Goal: Communication & Community: Answer question/provide support

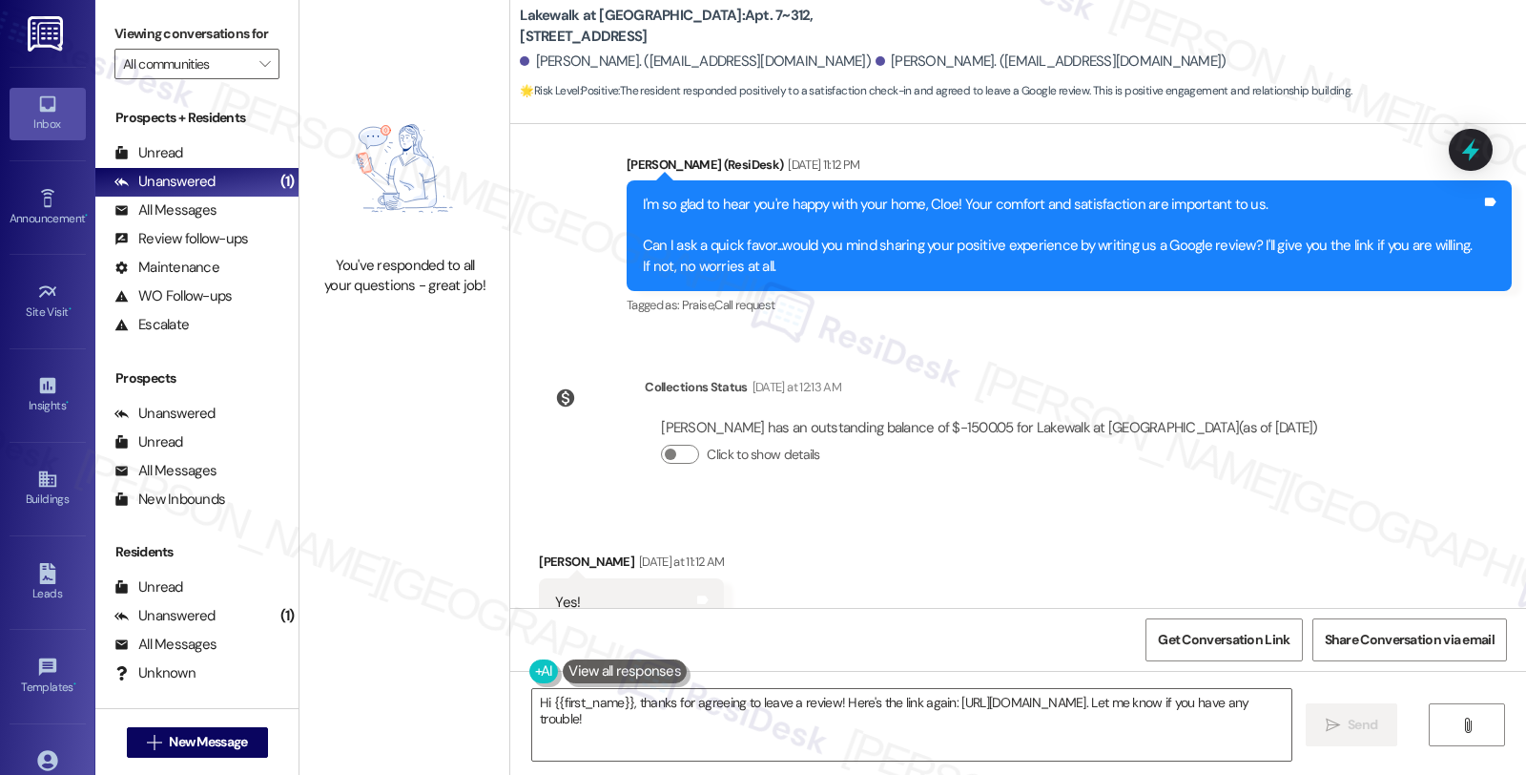
scroll to position [3253, 0]
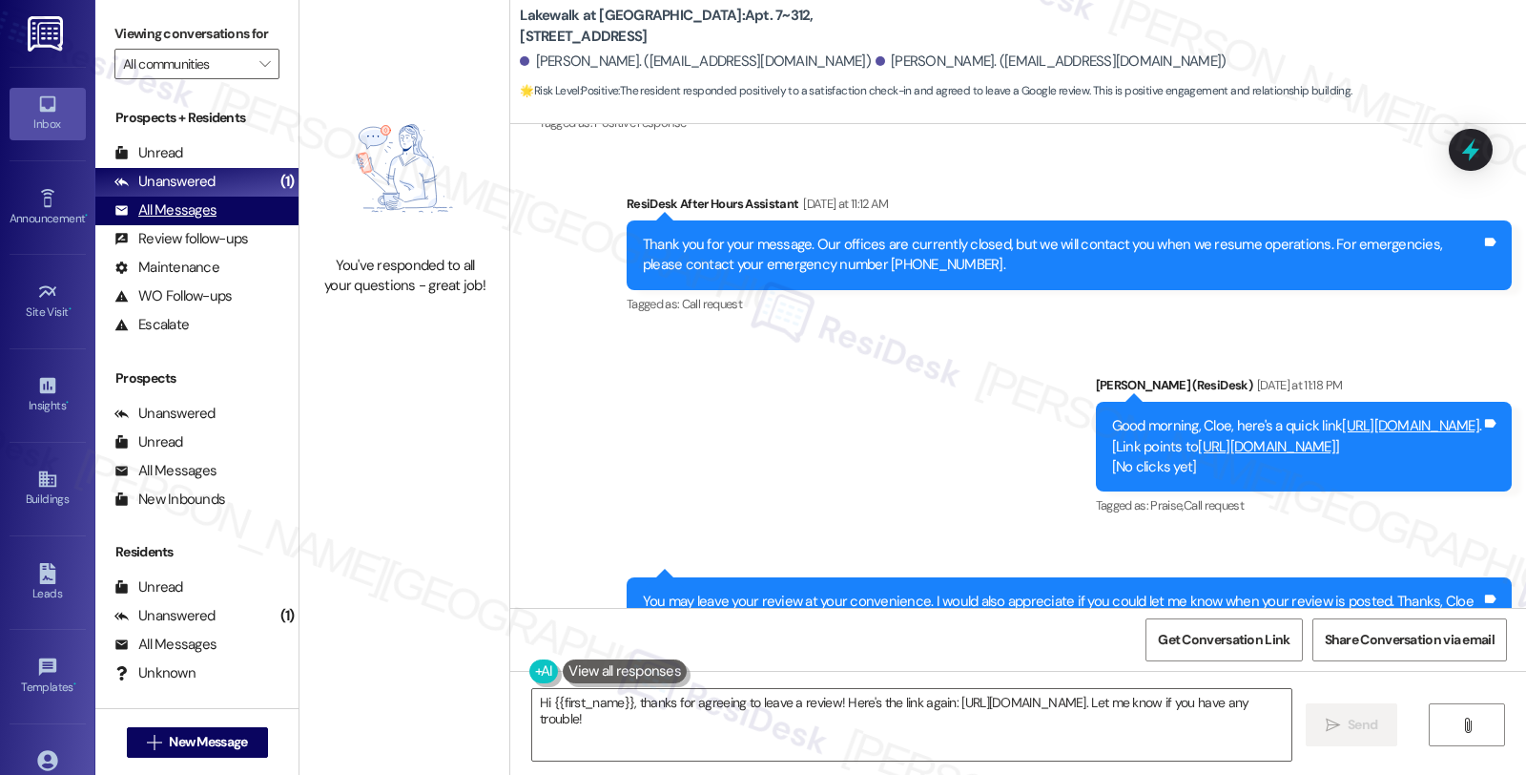
click at [184, 220] on div "All Messages" at bounding box center [165, 210] width 102 height 20
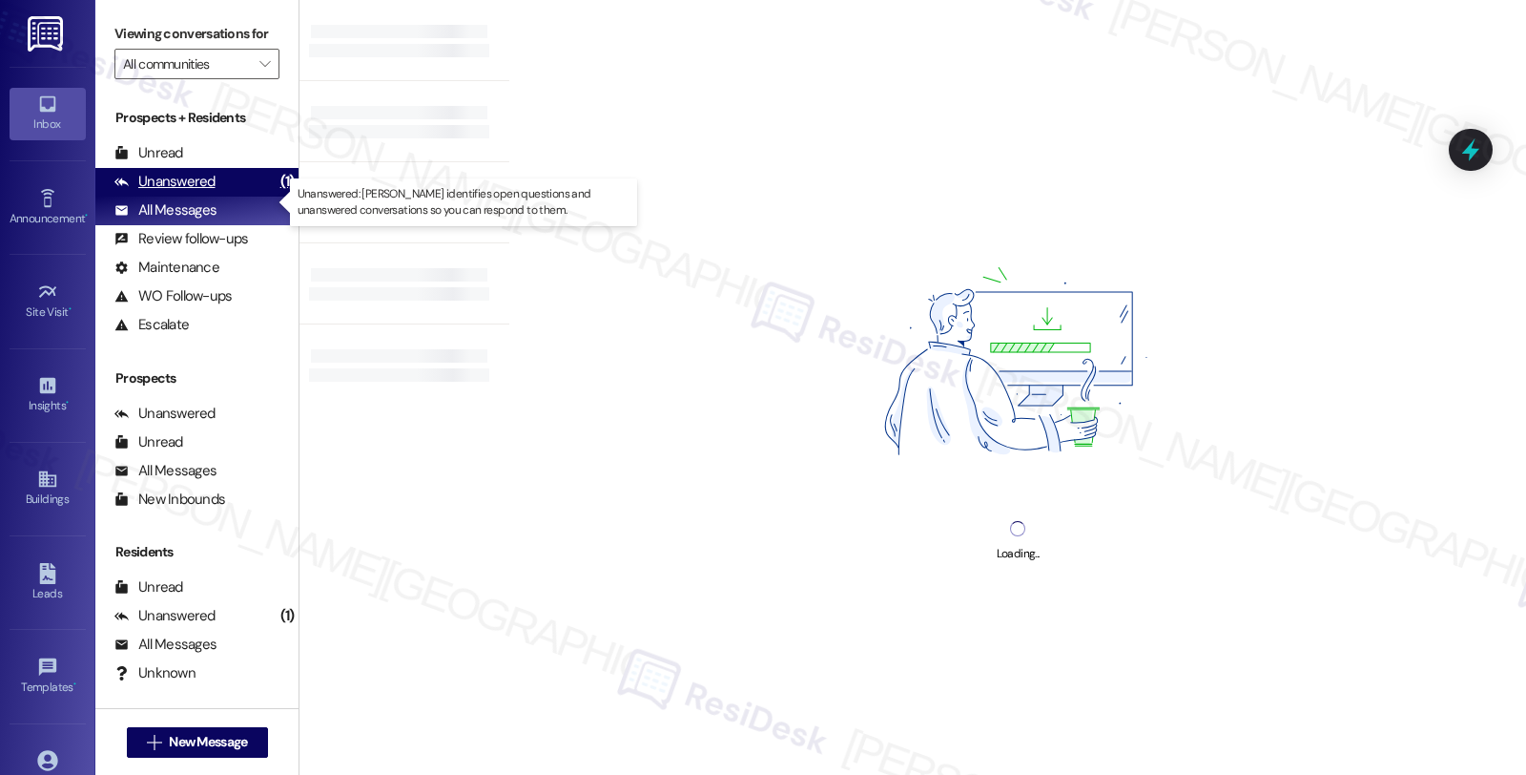
click at [184, 192] on div "Unanswered" at bounding box center [164, 182] width 101 height 20
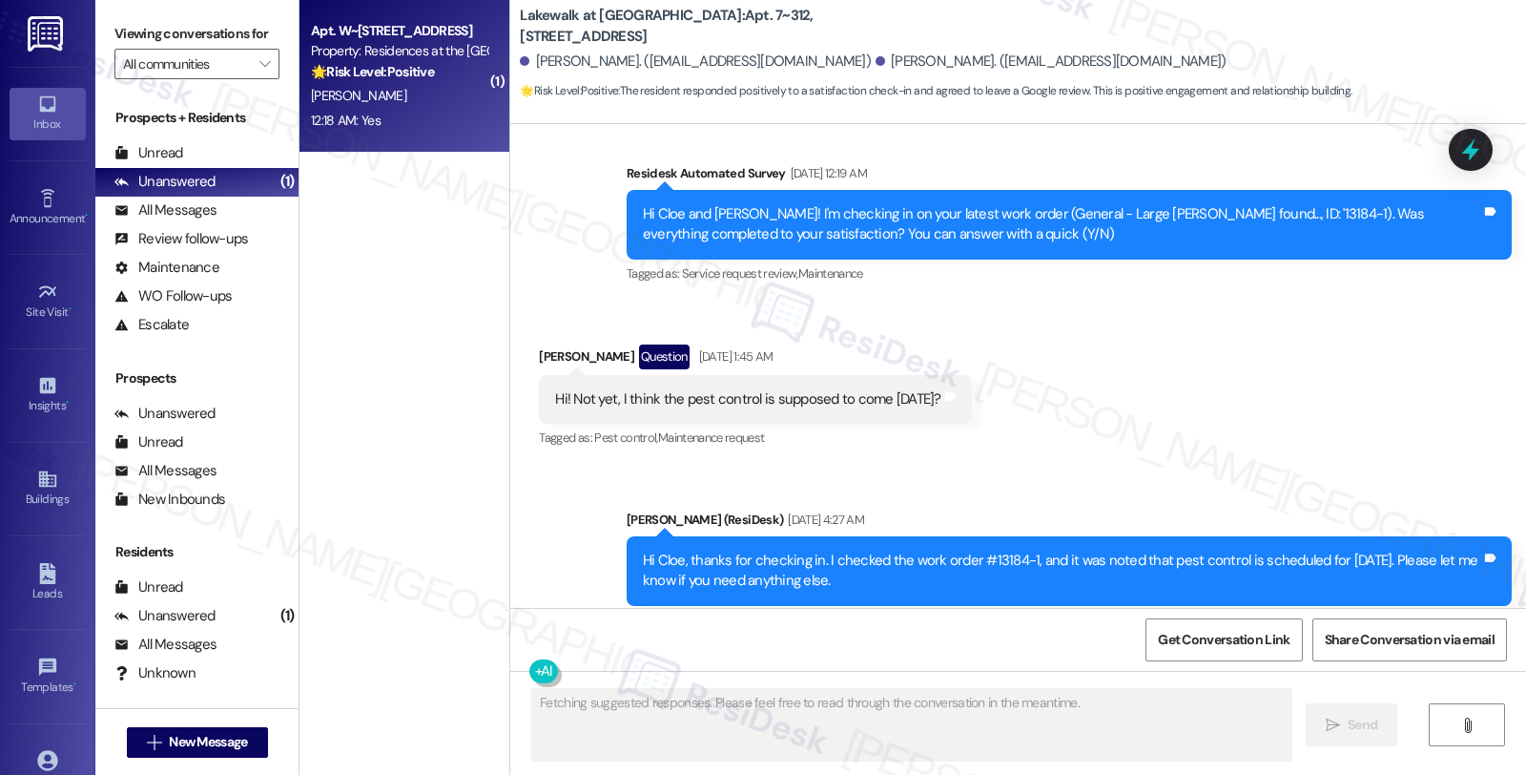
type textarea "Fetching suggested responses. Please feel free to read through the conversation…"
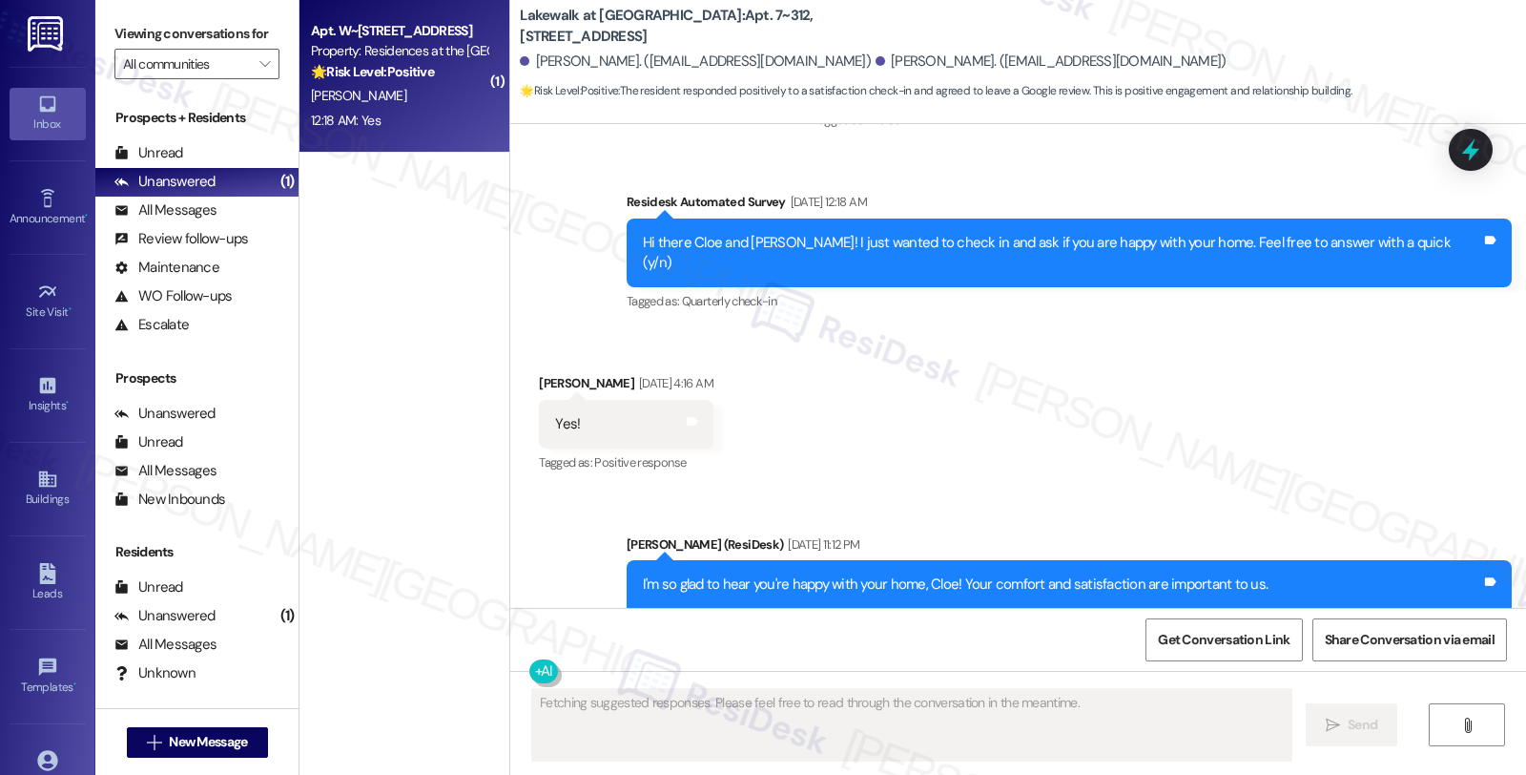
click at [431, 86] on div "[PERSON_NAME]" at bounding box center [399, 96] width 180 height 24
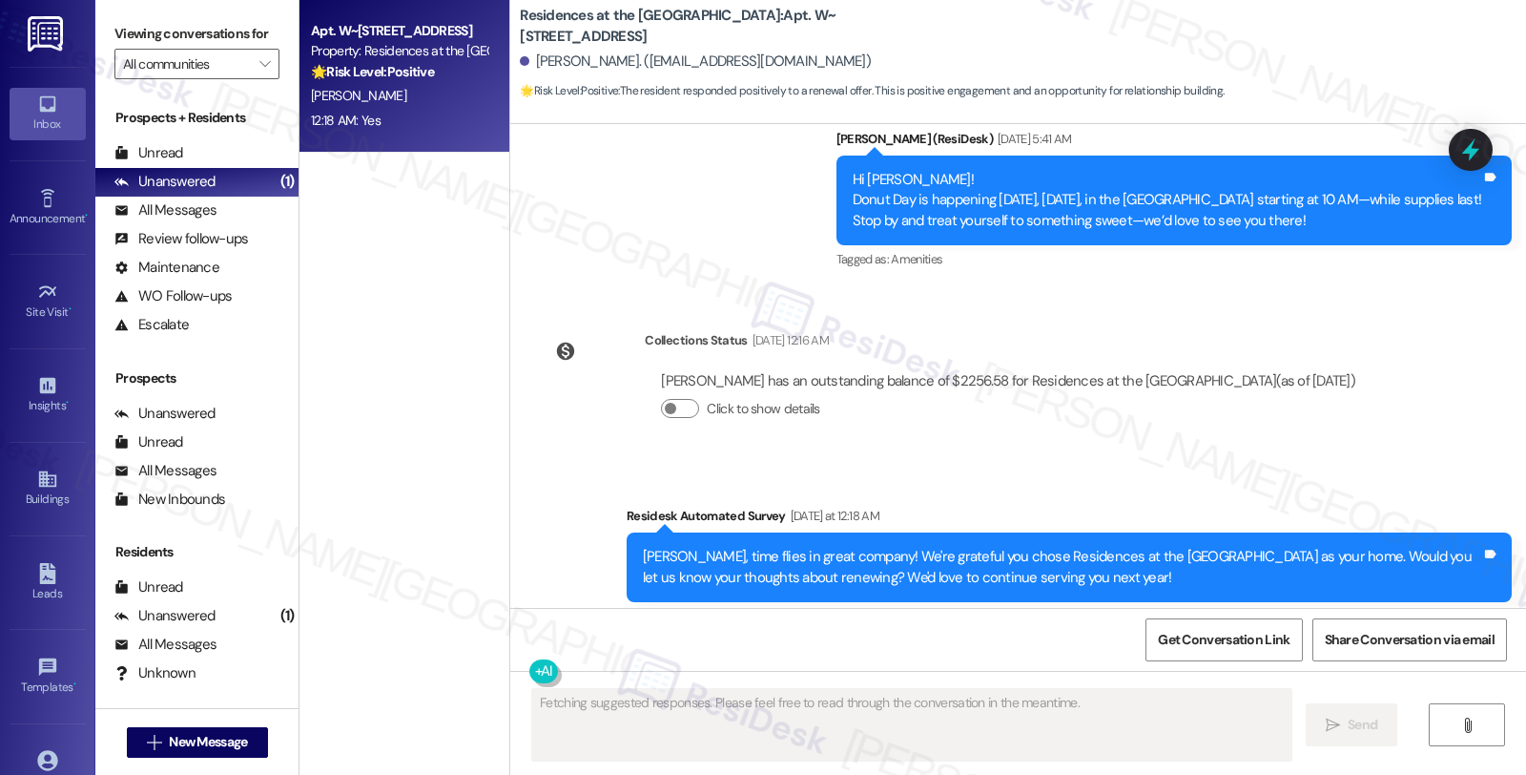
scroll to position [2196, 0]
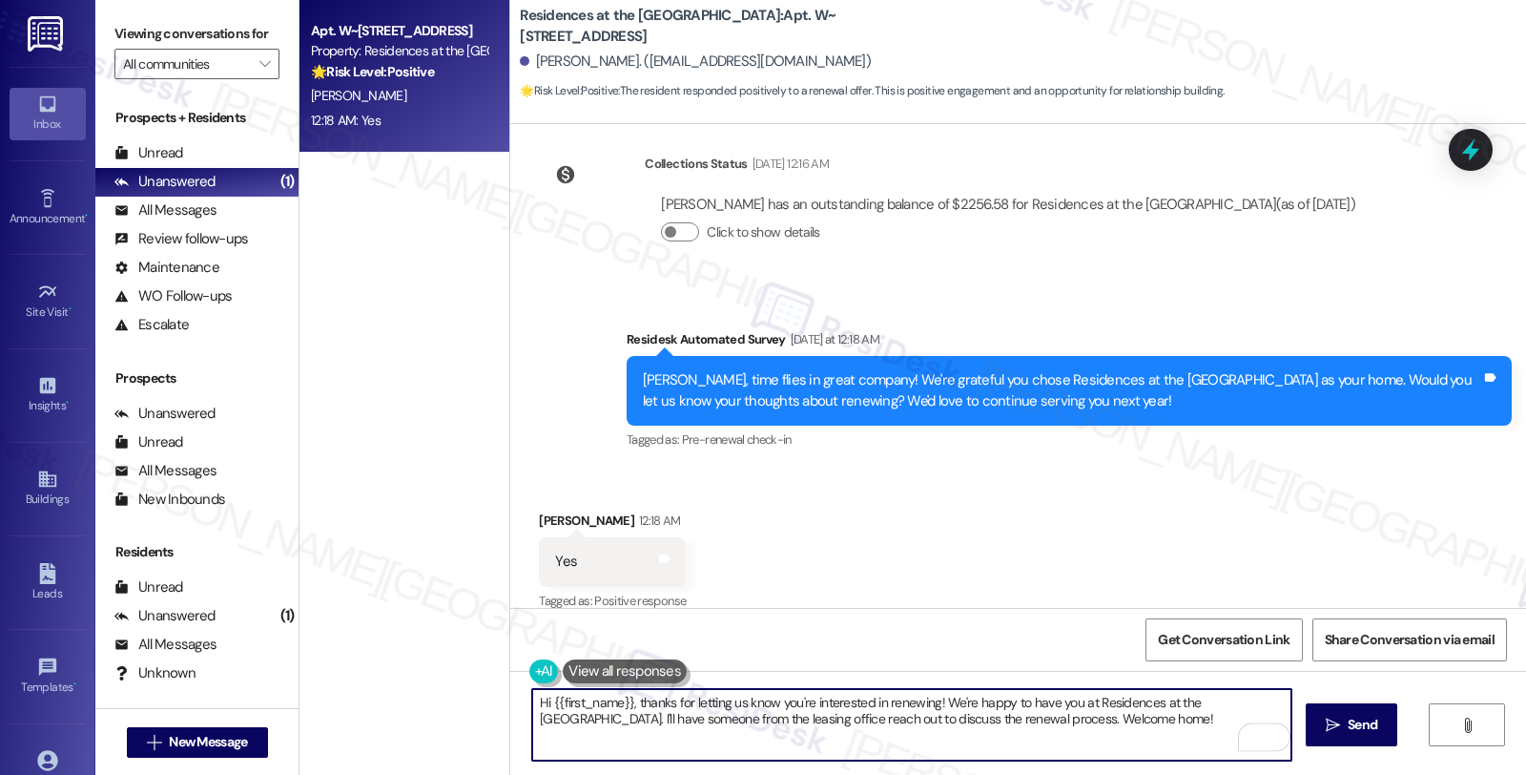
drag, startPoint x: 1256, startPoint y: 700, endPoint x: 1267, endPoint y: 714, distance: 17.0
click at [1267, 714] on textarea "Hi {{first_name}}, thanks for letting us know you're interested in renewing! We…" at bounding box center [911, 725] width 759 height 72
drag, startPoint x: 628, startPoint y: 708, endPoint x: 435, endPoint y: 708, distance: 192.7
click at [435, 708] on div "Apt. W~[STREET_ADDRESS] Property: Residences at the Promenade 🌟 Risk Level: Pos…" at bounding box center [913, 387] width 1227 height 775
click at [548, 510] on div "[PERSON_NAME] 12:18 AM" at bounding box center [612, 523] width 147 height 27
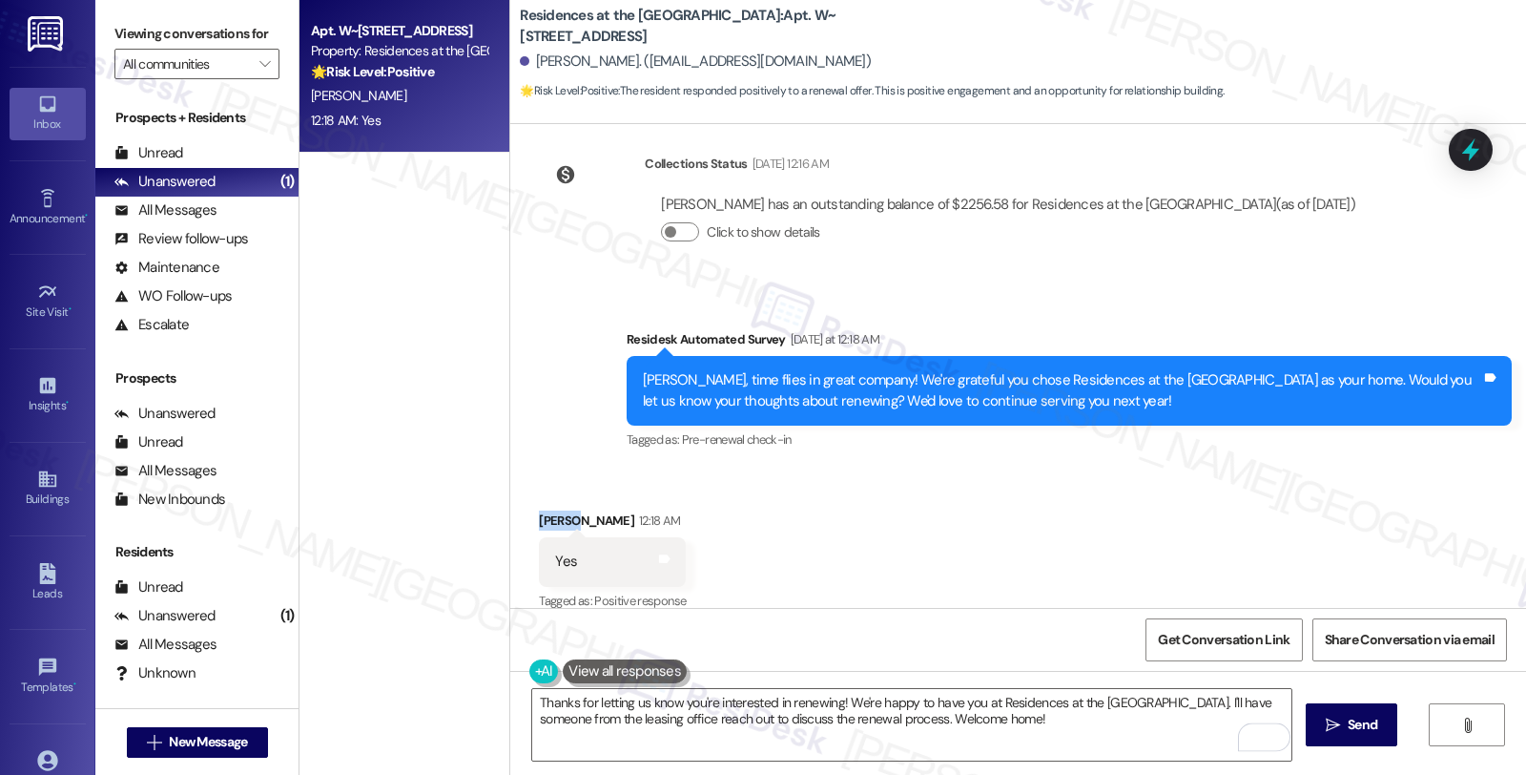
click at [548, 510] on div "[PERSON_NAME] 12:18 AM" at bounding box center [612, 523] width 147 height 27
copy div "[PERSON_NAME]"
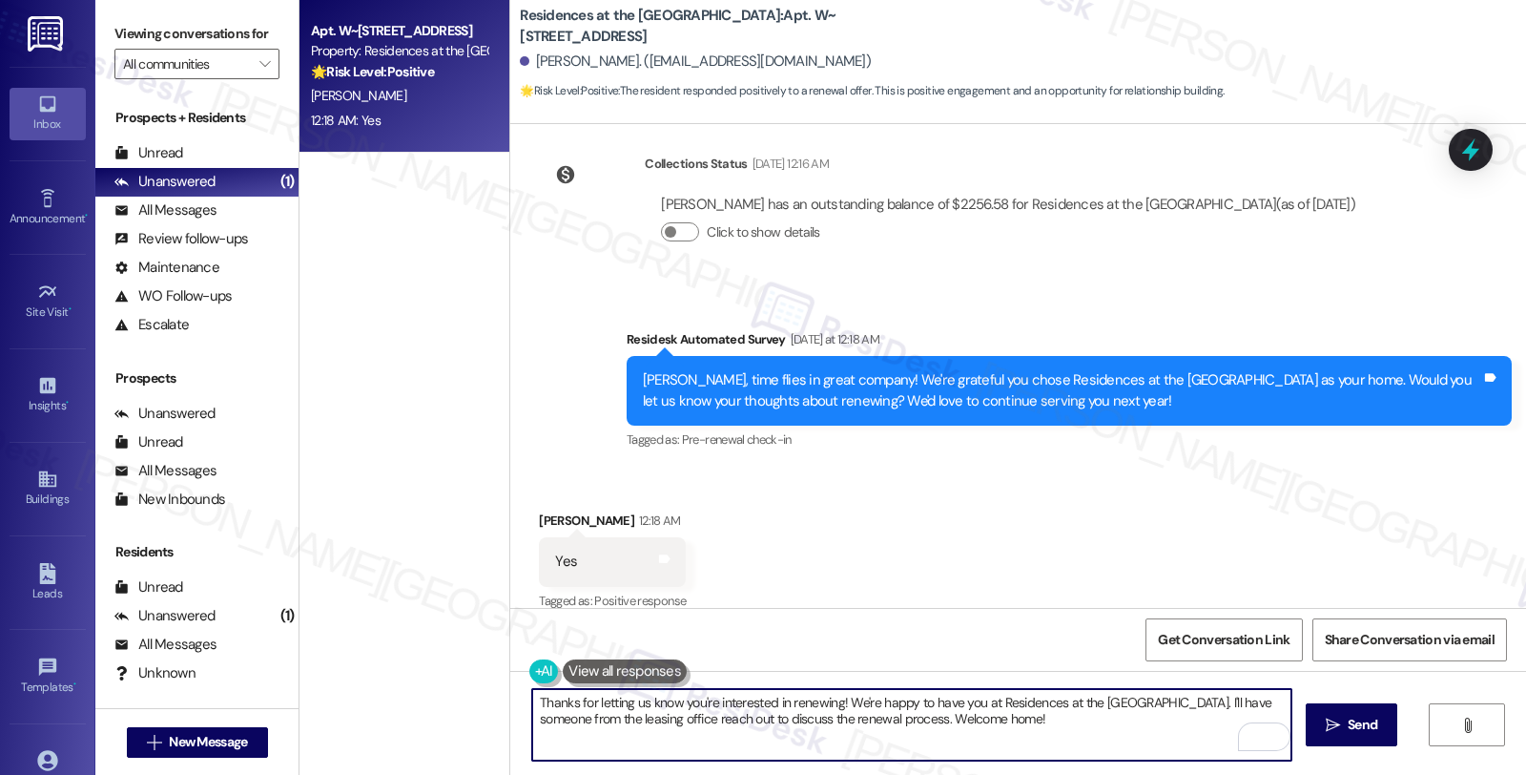
click at [828, 701] on textarea "Thanks for letting us know you're interested in renewing! We're happy to have y…" at bounding box center [911, 725] width 759 height 72
paste textarea "[PERSON_NAME]"
drag, startPoint x: 1195, startPoint y: 701, endPoint x: 1216, endPoint y: 720, distance: 28.4
click at [1216, 720] on textarea "Thanks for letting us know you're interested in renewing, [PERSON_NAME]! We're …" at bounding box center [911, 725] width 759 height 72
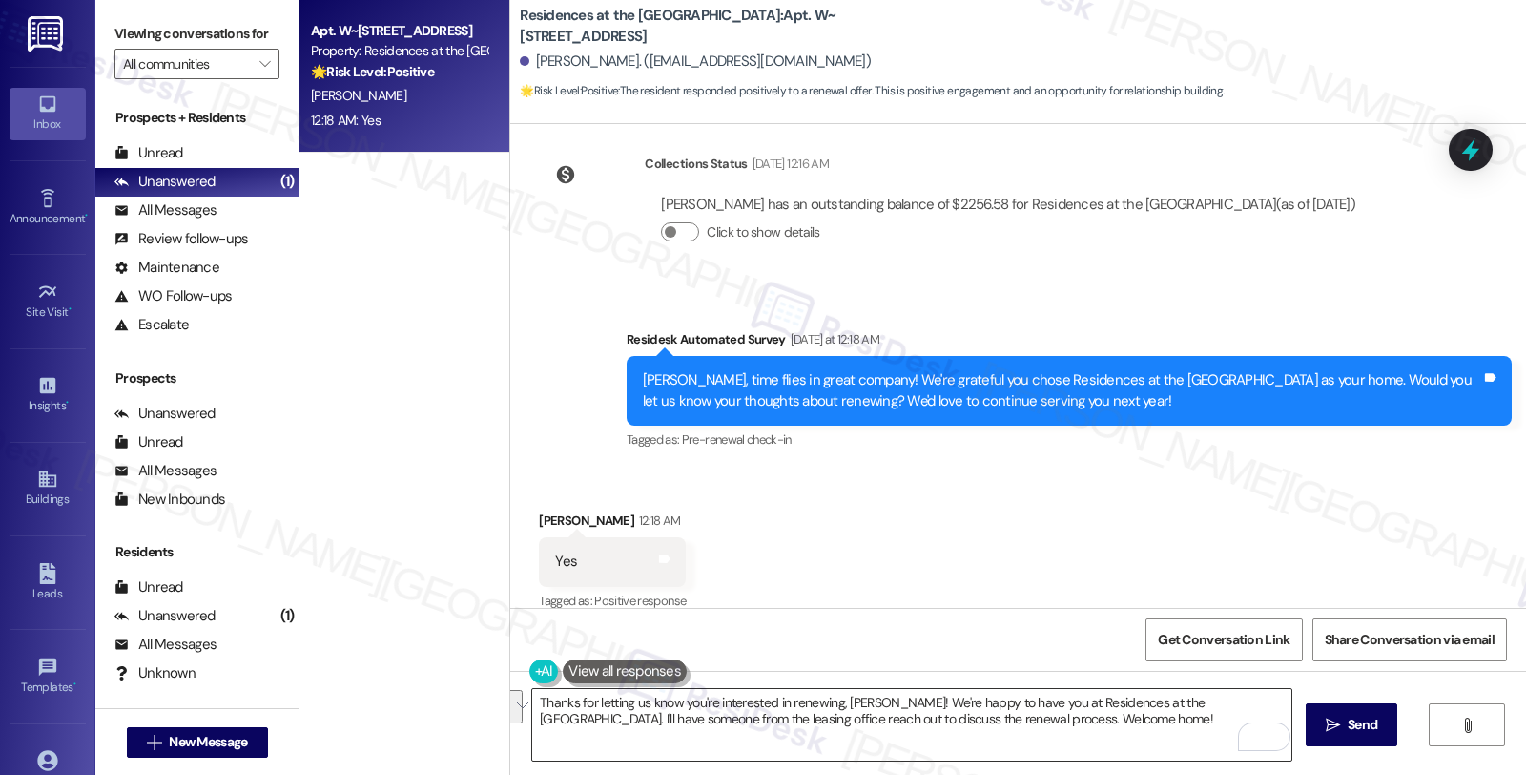
click at [1217, 701] on textarea "Thanks for letting us know you're interested in renewing, [PERSON_NAME]! We're …" at bounding box center [911, 725] width 759 height 72
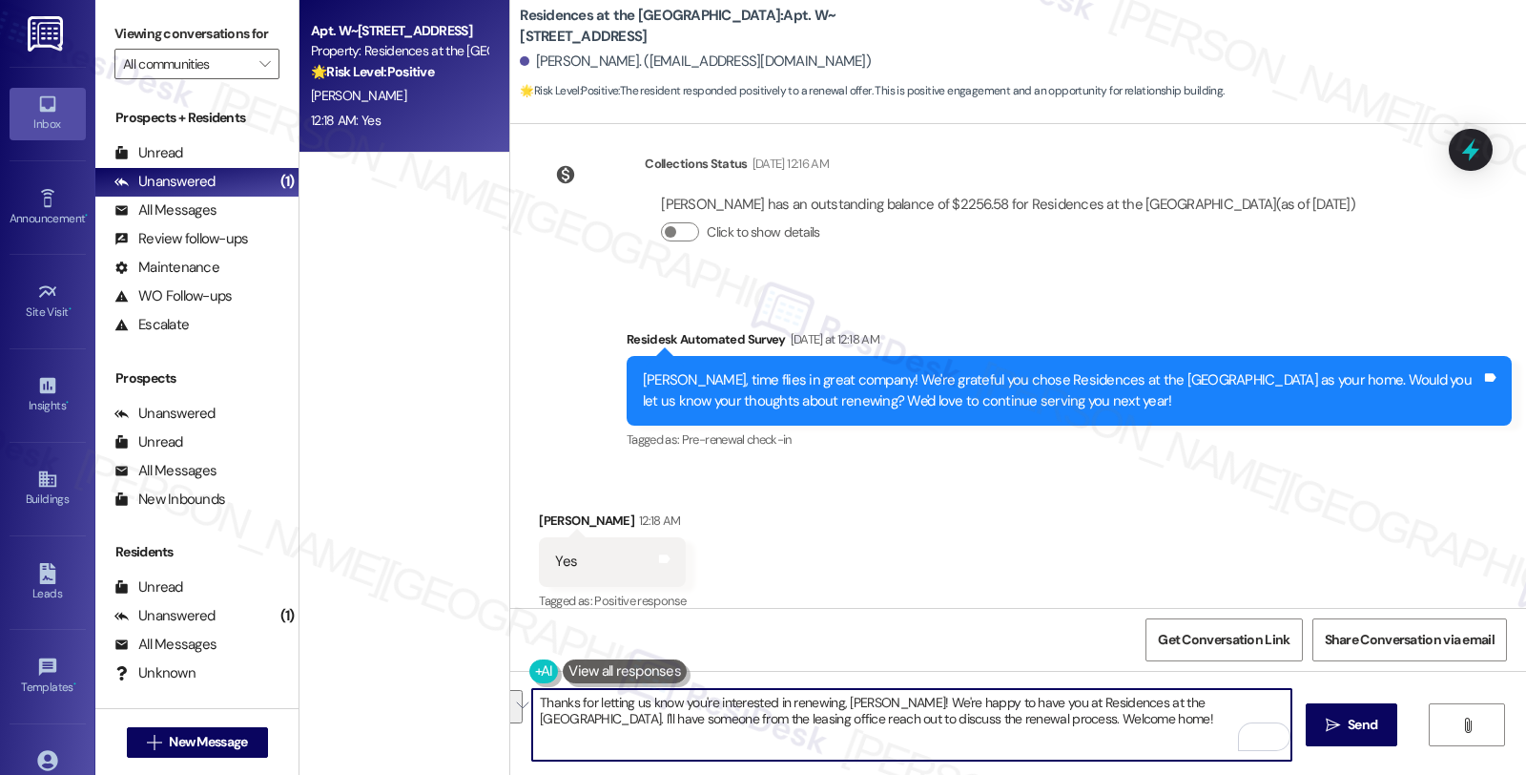
drag, startPoint x: 1208, startPoint y: 701, endPoint x: 1225, endPoint y: 728, distance: 31.8
click at [1225, 728] on textarea "Thanks for letting us know you're interested in renewing, [PERSON_NAME]! We're …" at bounding box center [911, 725] width 759 height 72
click at [632, 715] on textarea "Thanks for letting us know you're interested in renewing, [PERSON_NAME]! We're …" at bounding box center [911, 725] width 759 height 72
click at [1083, 716] on textarea "Thanks for letting us know you're interested in renewing, [PERSON_NAME]! We're …" at bounding box center [911, 725] width 759 height 72
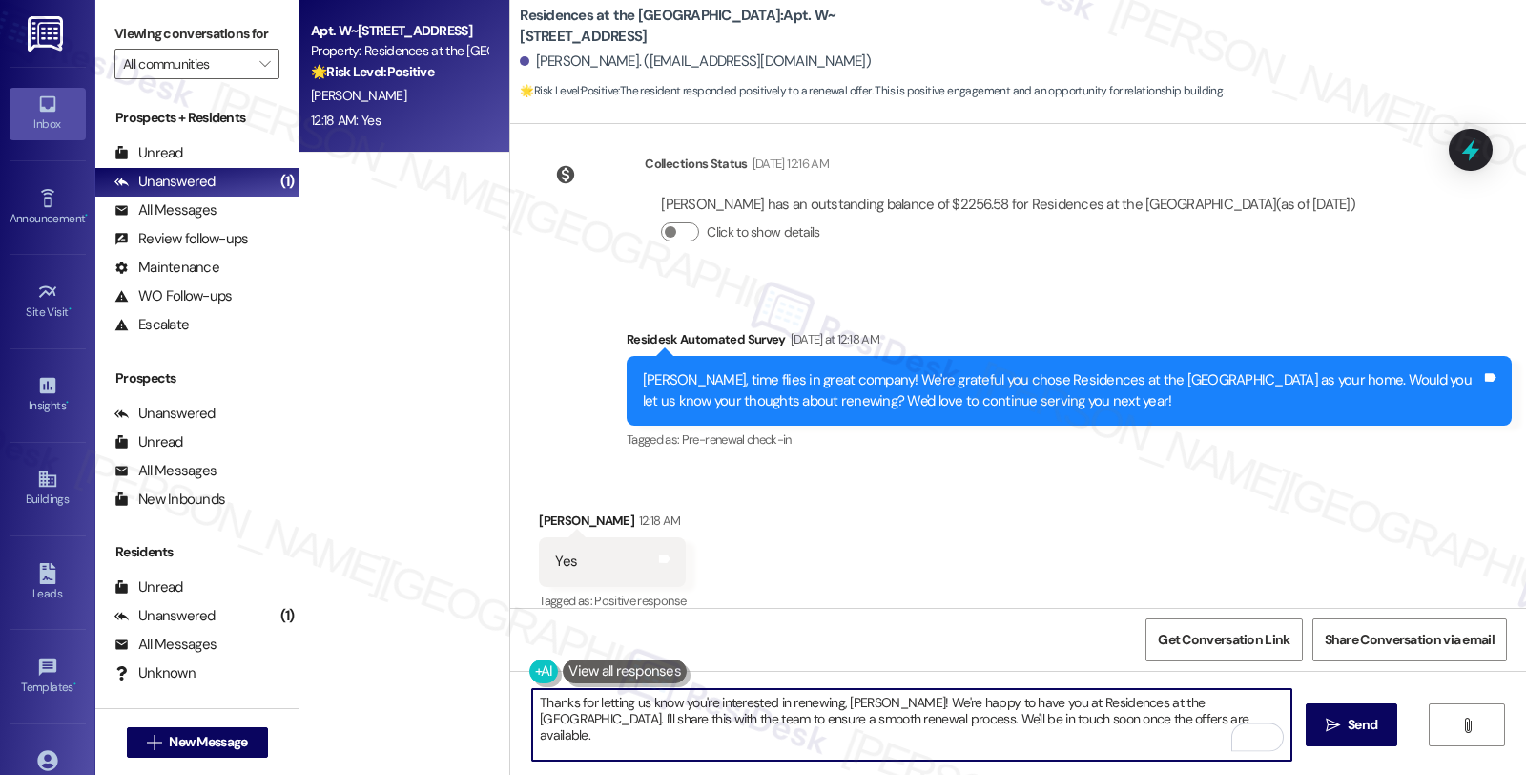
click at [687, 757] on textarea "Thanks for letting us know you're interested in renewing, [PERSON_NAME]! We're …" at bounding box center [911, 725] width 759 height 72
drag, startPoint x: 1129, startPoint y: 742, endPoint x: 1084, endPoint y: 746, distance: 45.9
click at [1129, 742] on textarea "Thanks for letting us know you're interested in renewing, [PERSON_NAME]! We're …" at bounding box center [911, 725] width 759 height 72
click at [683, 749] on textarea "Thanks for letting us know you're interested in renewing, [PERSON_NAME]! We're …" at bounding box center [911, 725] width 759 height 72
paste textarea "hear more about your living experience"
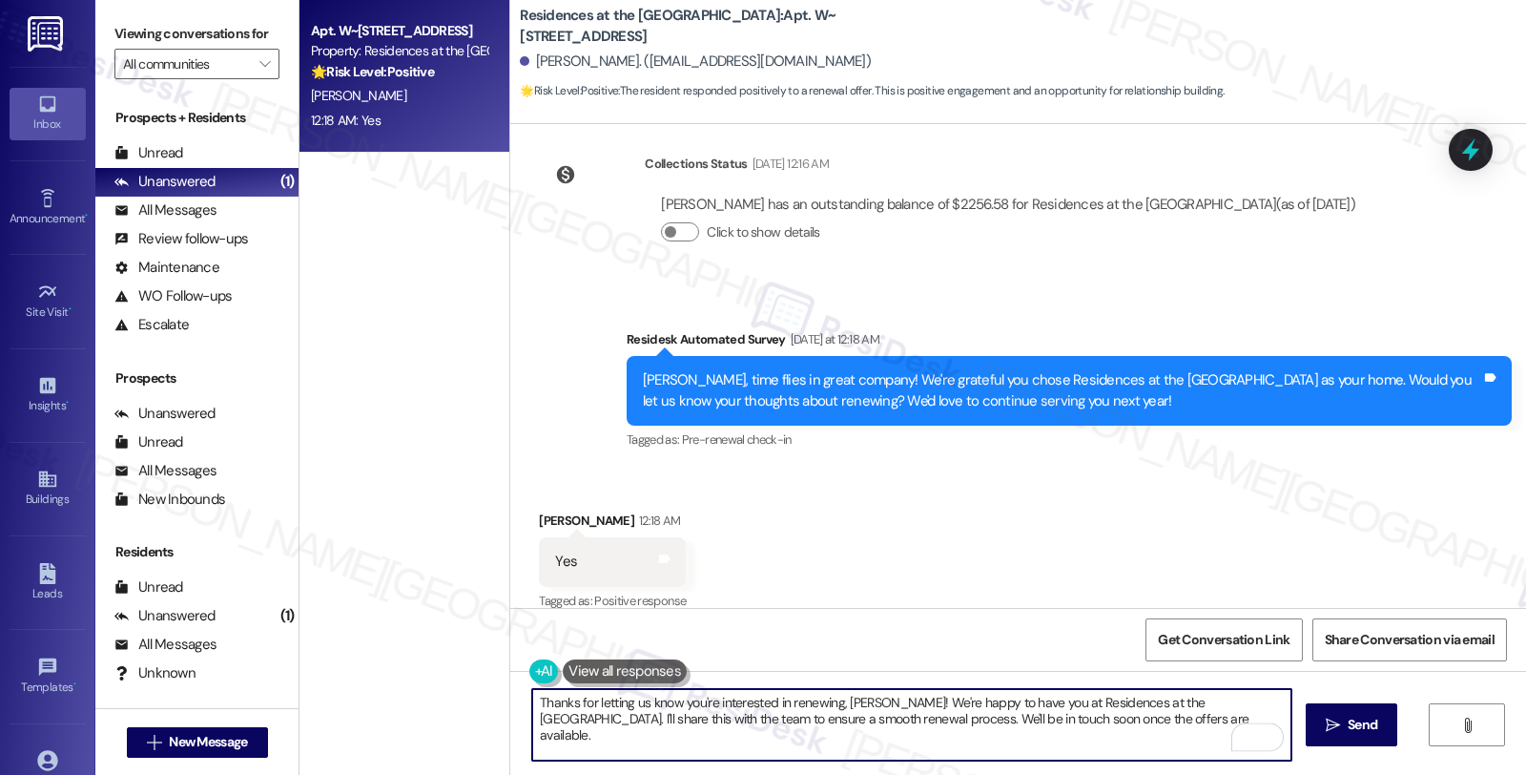
click at [623, 751] on textarea "Thanks for letting us know you're interested in renewing, [PERSON_NAME]! We're …" at bounding box center [911, 725] width 759 height 72
click at [987, 756] on textarea "Thanks for letting us know you're interested in renewing, [PERSON_NAME]! We're …" at bounding box center [911, 725] width 759 height 72
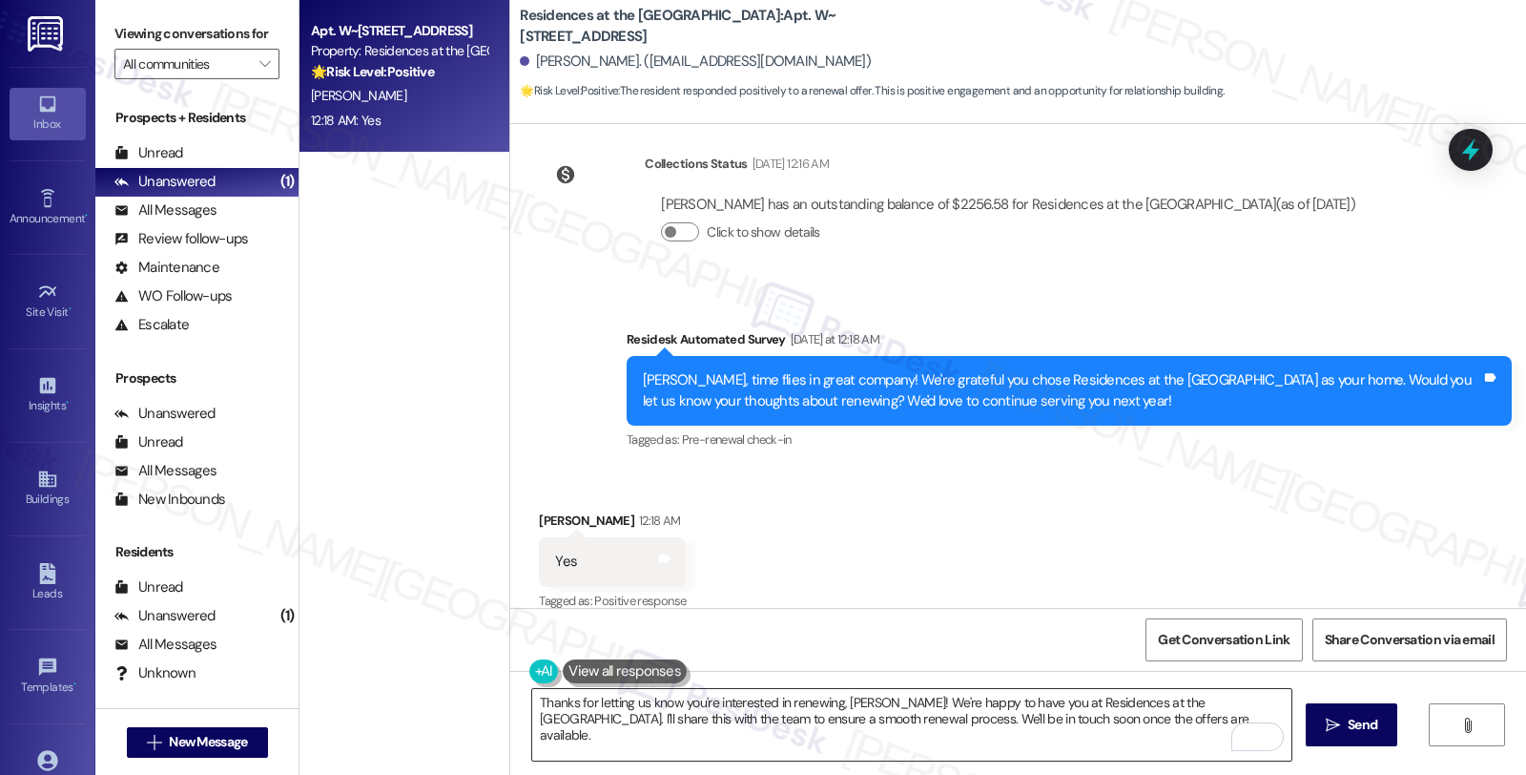
click at [942, 748] on textarea "Thanks for letting us know you're interested in renewing, [PERSON_NAME]! We're …" at bounding box center [911, 725] width 759 height 72
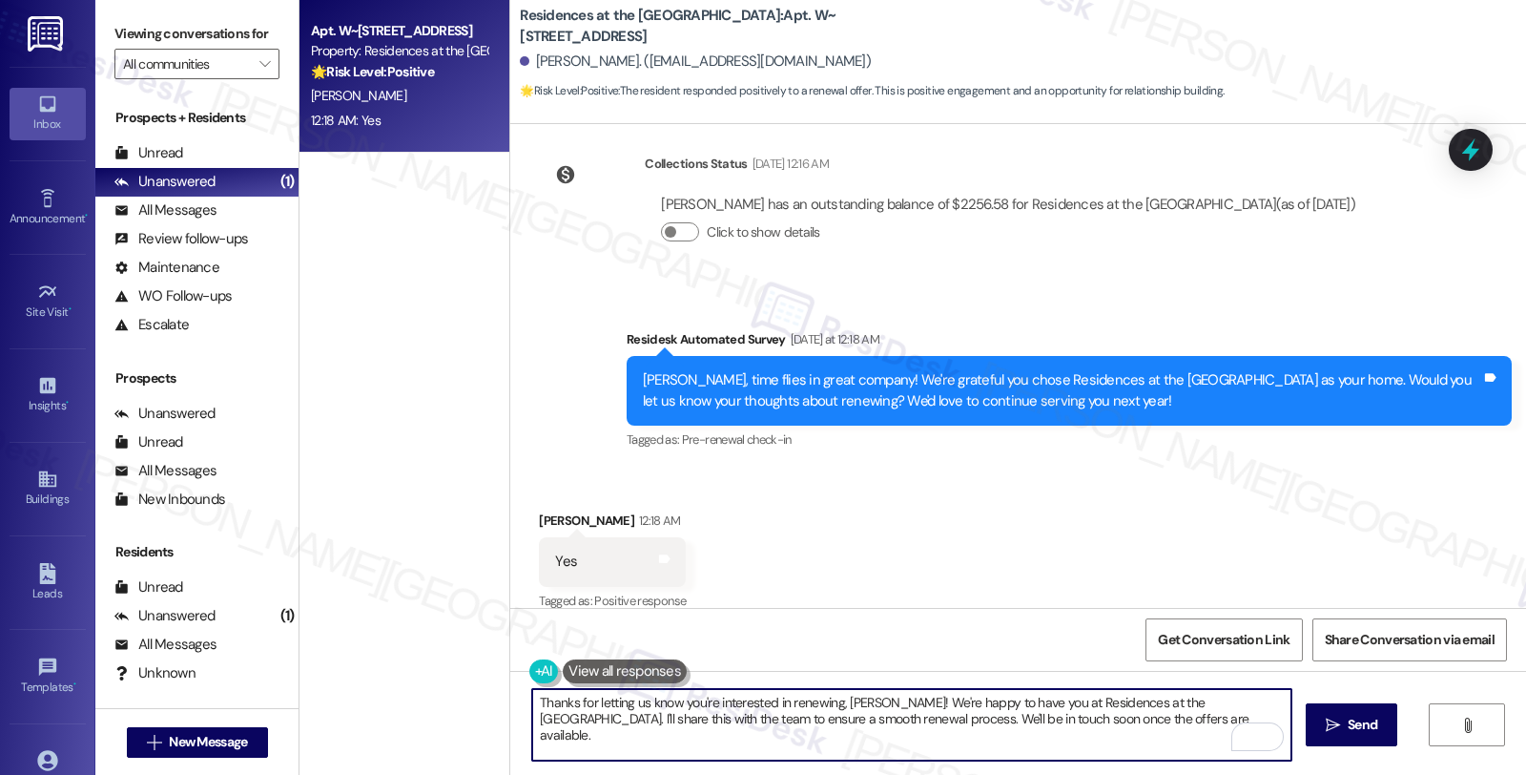
paste textarea "What’s the one thing — or a few things — you enjoy most about living at {{prope…"
type textarea "Thanks for letting us know you're interested in renewing, [PERSON_NAME]! We're …"
click at [1348, 727] on span "Send" at bounding box center [1363, 724] width 30 height 20
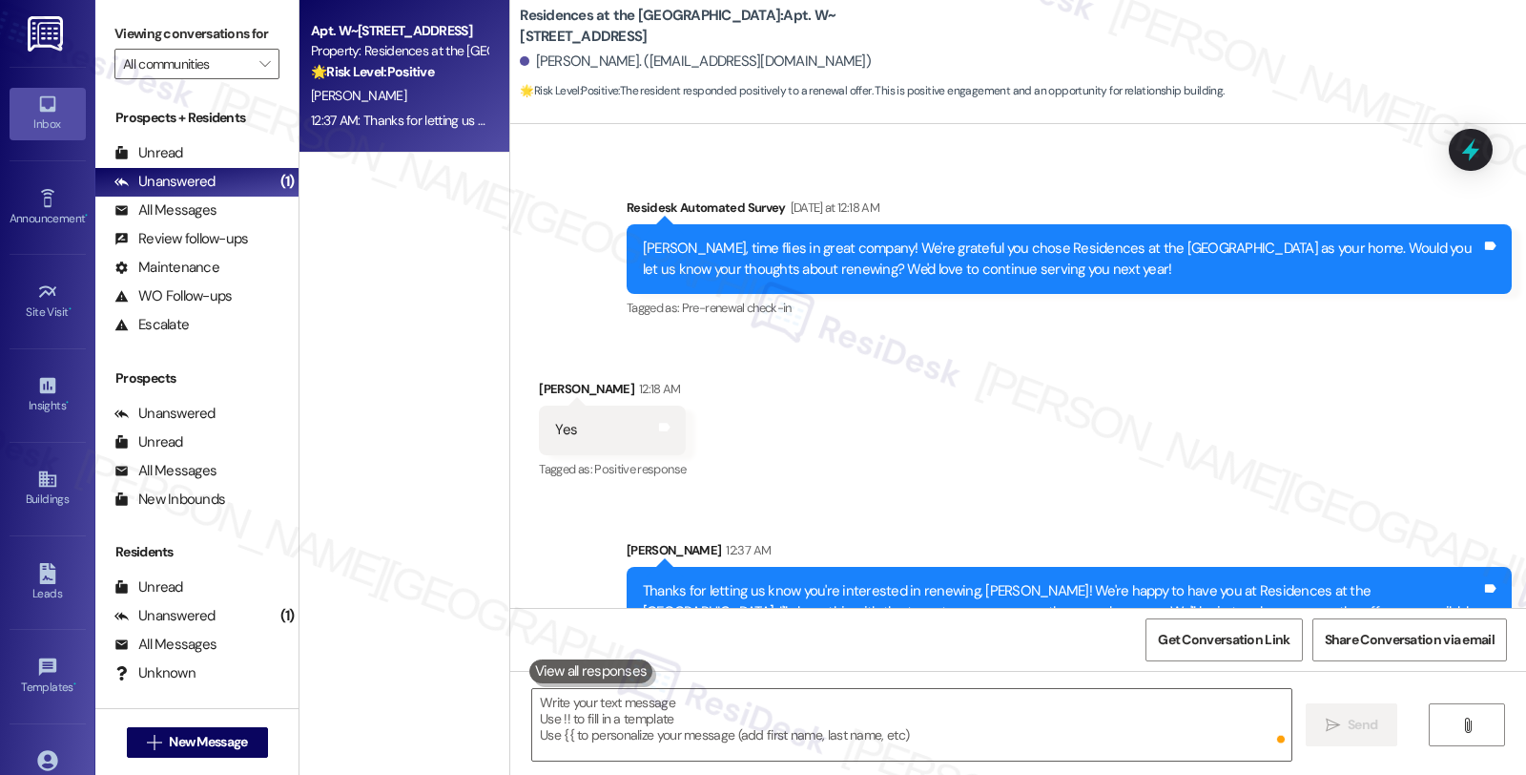
scroll to position [2411, 0]
